Goal: Check status

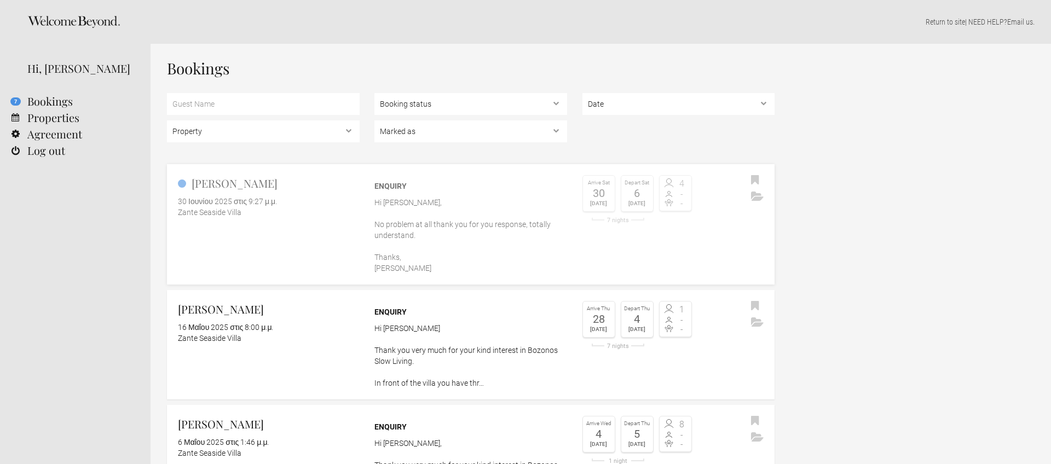
click at [316, 237] on link "[PERSON_NAME] 30 Ιουνίου 2025 στις 9:27 μ.μ. Zante Seaside Villa Enquiry Hi [PE…" at bounding box center [470, 224] width 607 height 120
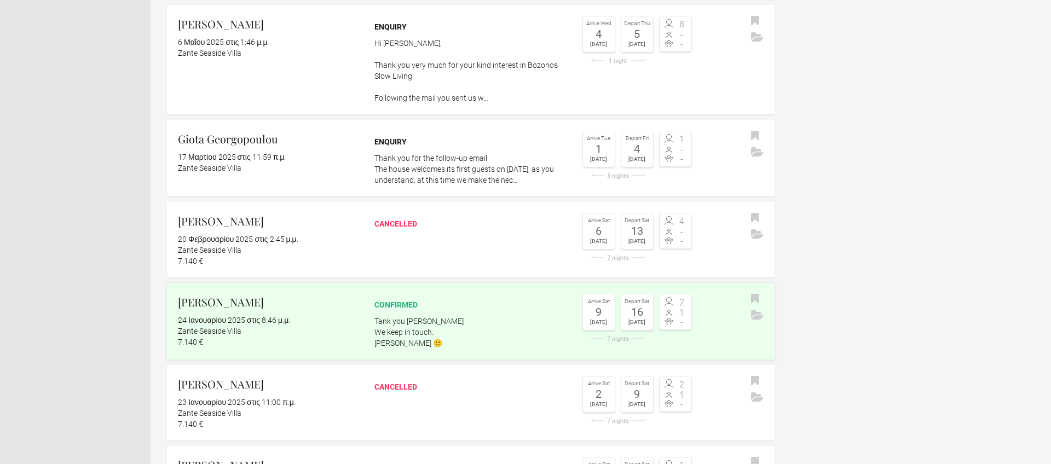
scroll to position [401, 0]
click at [486, 312] on div "confirmed Tank you [PERSON_NAME] We keep in touch. Dimitris 🙂" at bounding box center [470, 320] width 193 height 55
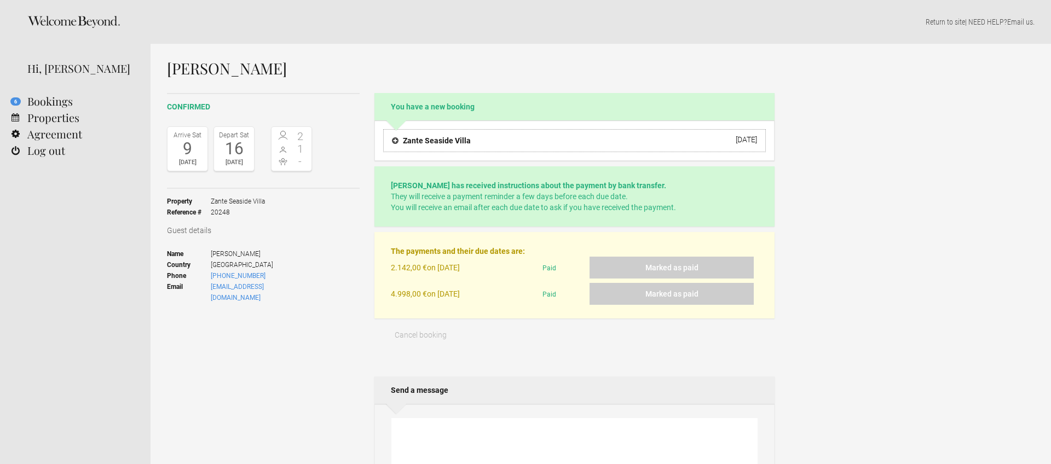
click at [420, 140] on h4 "Zante Seaside Villa" at bounding box center [431, 140] width 79 height 11
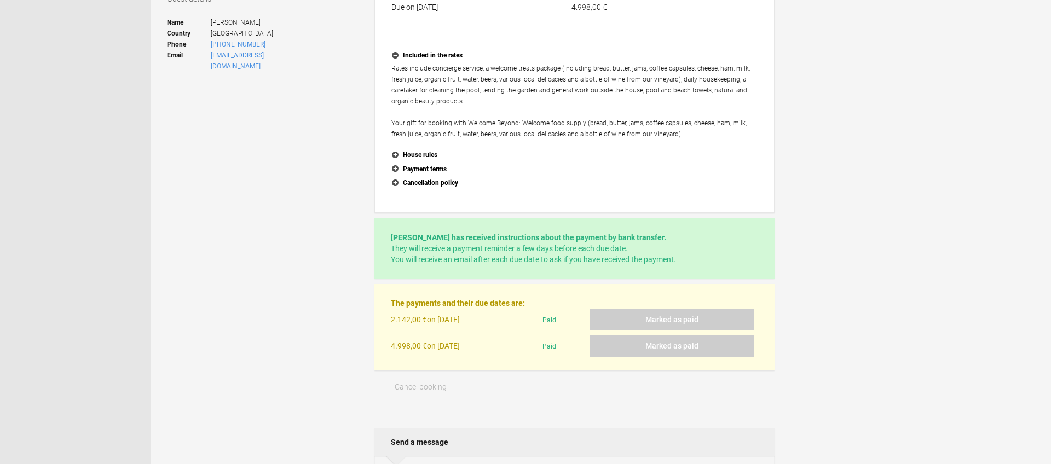
scroll to position [235, 0]
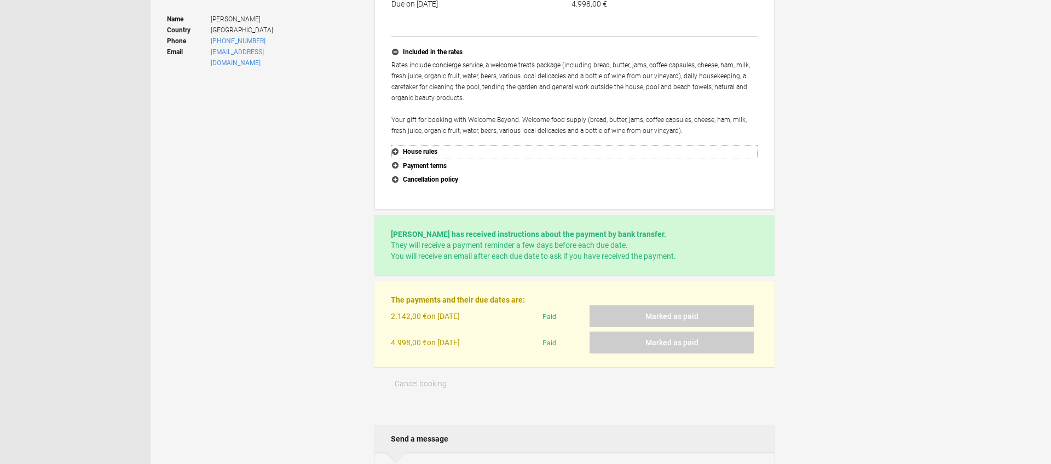
click at [422, 151] on button "House rules" at bounding box center [574, 152] width 366 height 14
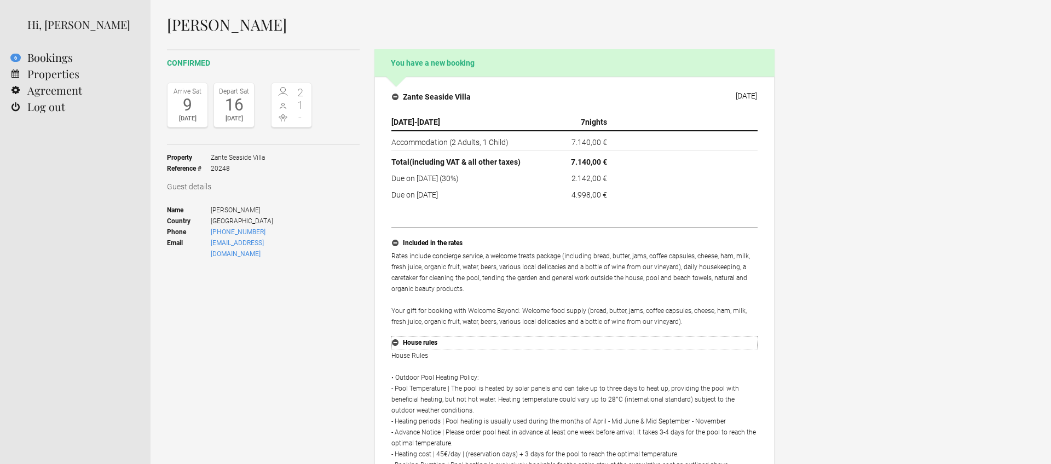
scroll to position [0, 0]
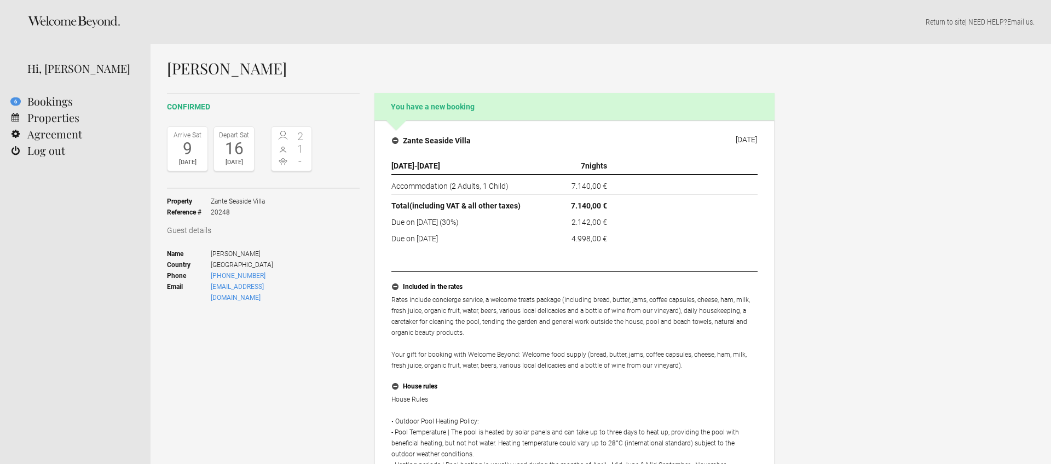
click at [257, 175] on div "Arrive Sat 9 Aug 2025 Depart Sat 16 Aug 2025 2 1 -" at bounding box center [263, 153] width 193 height 71
click at [45, 117] on link "Properties" at bounding box center [75, 117] width 150 height 16
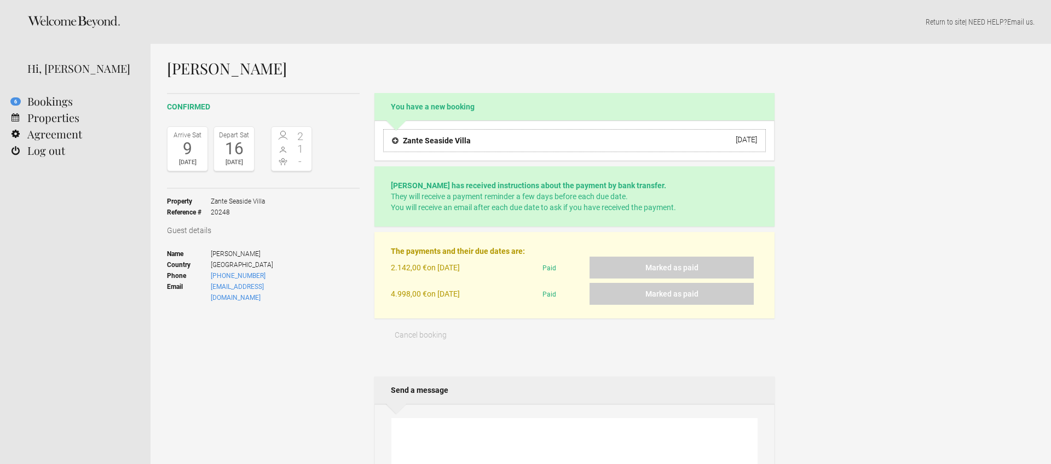
click at [395, 141] on h4 "Zante Seaside Villa" at bounding box center [431, 140] width 79 height 11
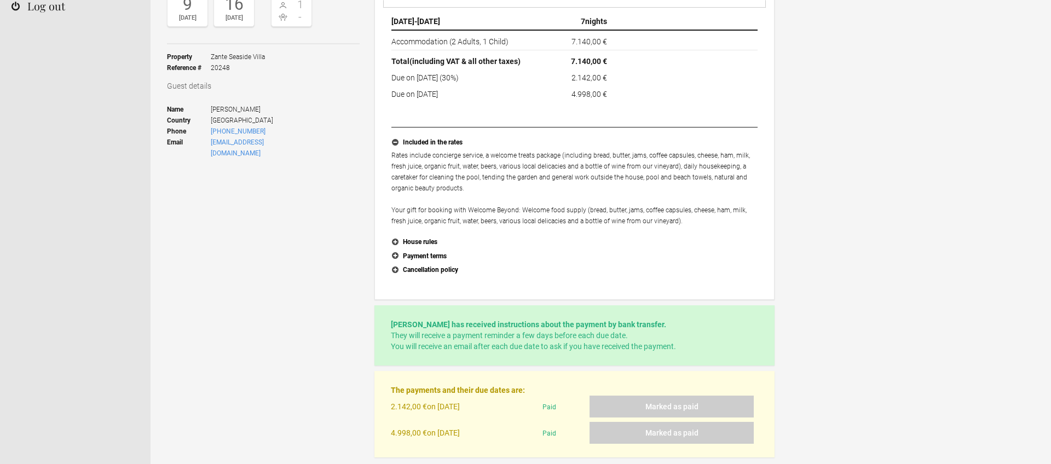
scroll to position [146, 0]
click at [400, 239] on button "House rules" at bounding box center [574, 241] width 366 height 14
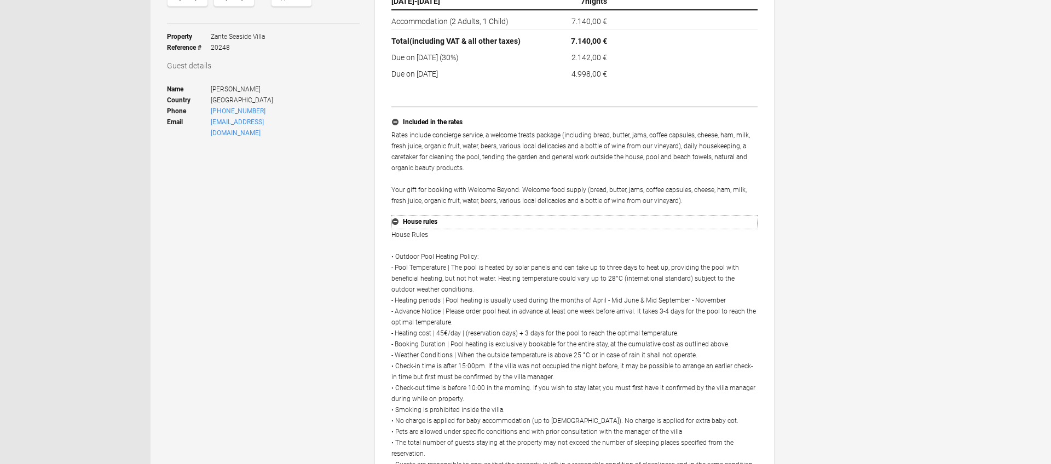
scroll to position [172, 0]
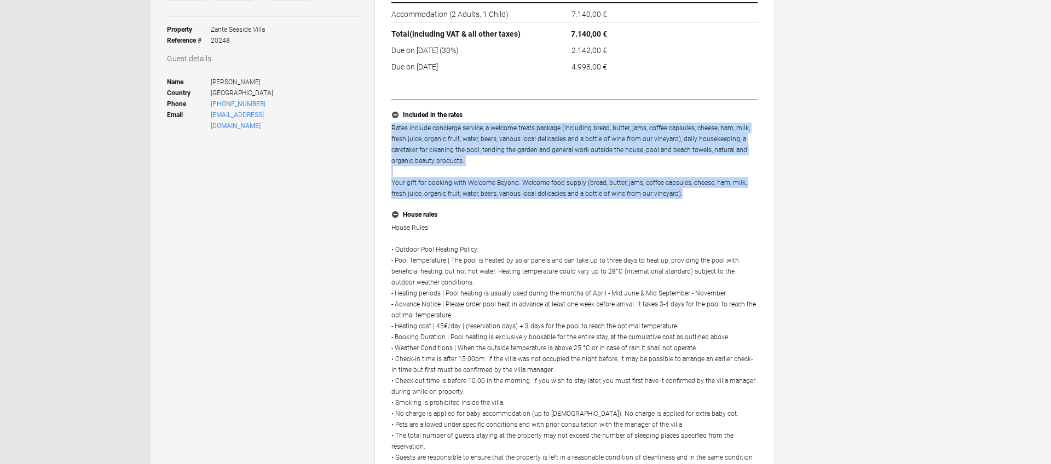
drag, startPoint x: 391, startPoint y: 127, endPoint x: 689, endPoint y: 196, distance: 305.9
click at [689, 196] on p "Rates include concierge service, a welcome treats package (including bread, but…" at bounding box center [574, 161] width 366 height 77
copy p "Rates include concierge service, a welcome treats package (including bread, but…"
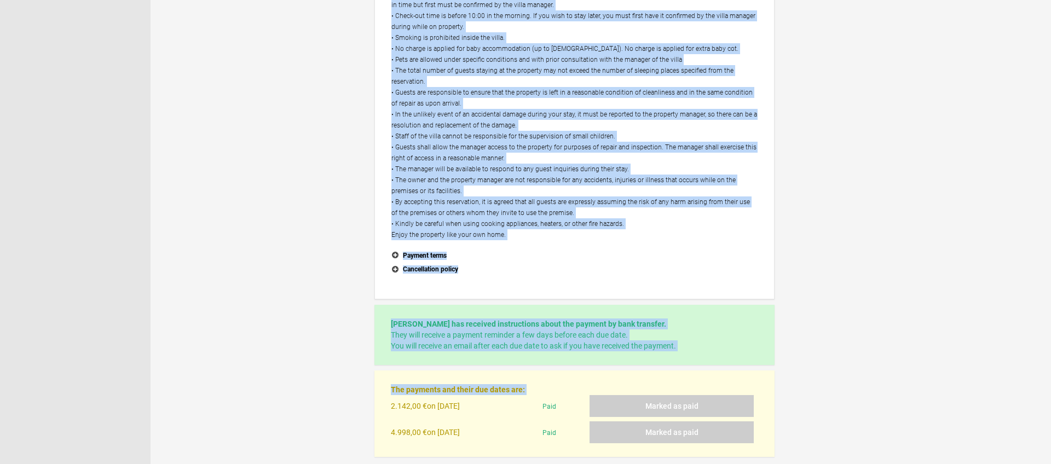
scroll to position [541, 0]
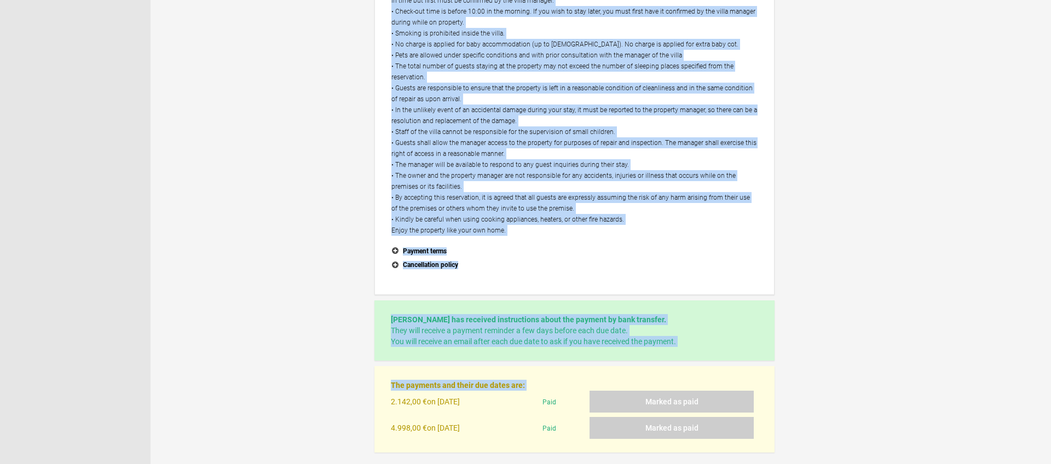
drag, startPoint x: 404, startPoint y: 156, endPoint x: 533, endPoint y: 234, distance: 150.2
click at [533, 234] on p "House Rules • Outdoor Pool Heating Policy: - Pool Temperature | The pool is hea…" at bounding box center [574, 44] width 366 height 383
copy p "House Rules • Outdoor Pool Heating Policy: - Pool Temperature | The pool is hea…"
click at [442, 247] on button "Payment terms" at bounding box center [574, 252] width 366 height 14
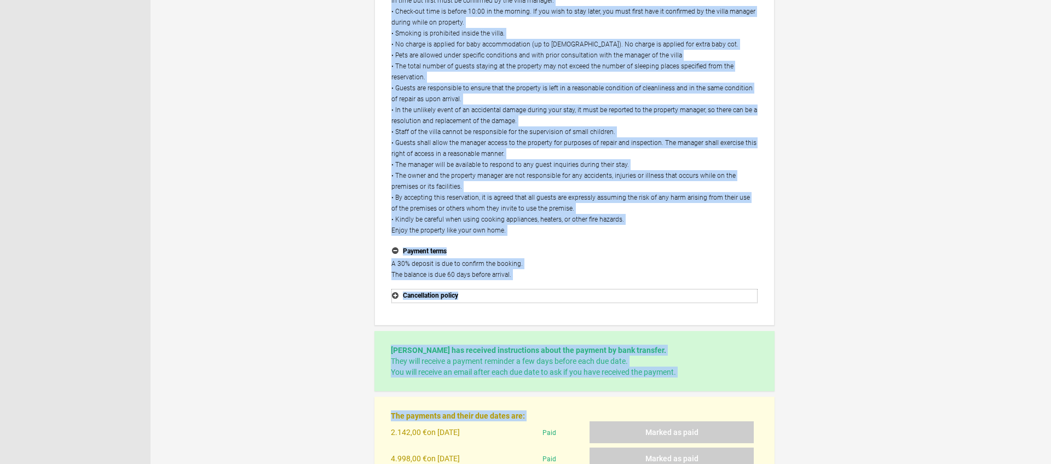
click at [427, 297] on button "Cancellation policy" at bounding box center [574, 296] width 366 height 14
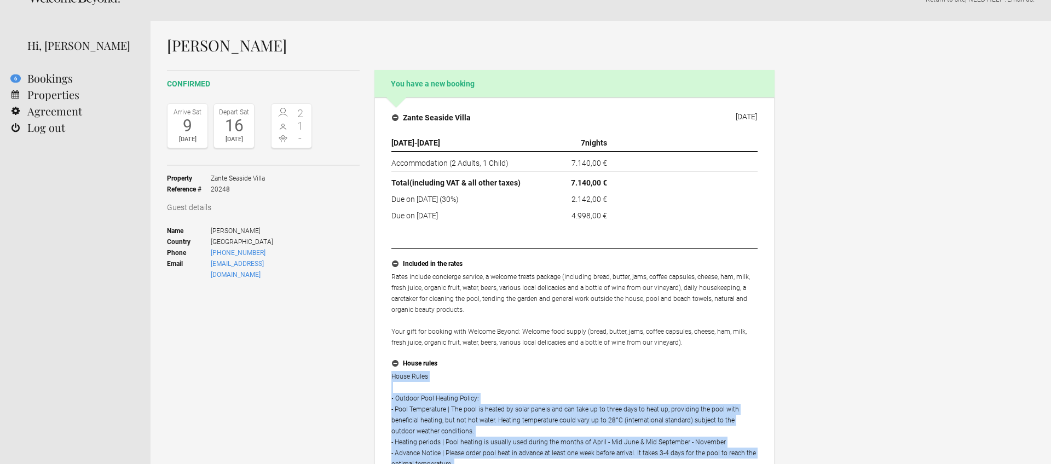
scroll to position [0, 0]
